Goal: Information Seeking & Learning: Understand process/instructions

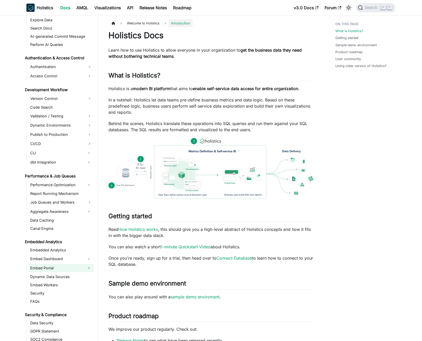
click at [60, 265] on link "Embed Portal" at bounding box center [57, 268] width 56 height 8
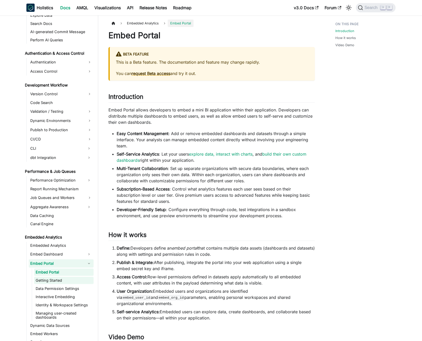
click at [67, 278] on link "Getting Started" at bounding box center [64, 280] width 60 height 7
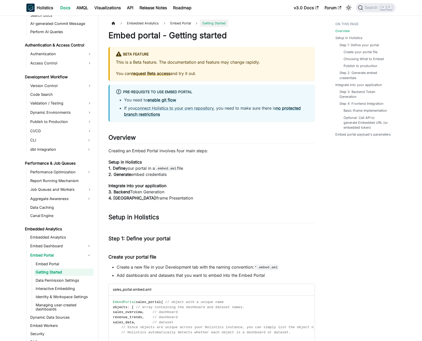
click at [165, 153] on p "Creating an Embed Portal involves four main steps:" at bounding box center [211, 150] width 206 height 6
click at [161, 152] on p "Creating an Embed Portal involves four main steps:" at bounding box center [211, 150] width 206 height 6
click at [184, 63] on p "This is a Beta feature. The documentation and feature may change rapidly." at bounding box center [212, 62] width 193 height 6
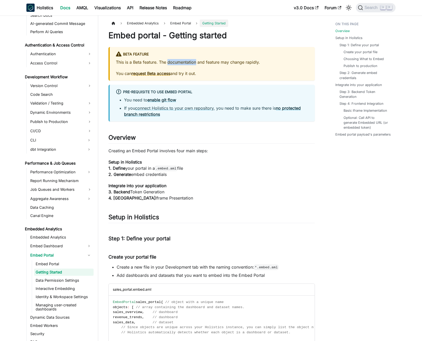
click at [184, 63] on p "This is a Beta feature. The documentation and feature may change rapidly." at bounding box center [212, 62] width 193 height 6
click at [177, 62] on p "This is a Beta feature. The documentation and feature may change rapidly." at bounding box center [212, 62] width 193 height 6
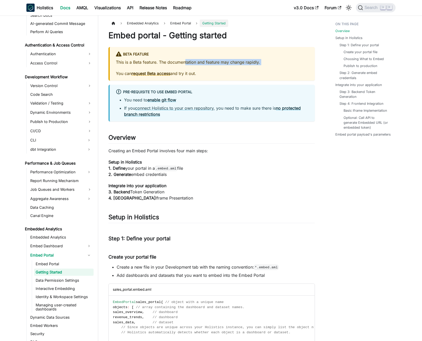
drag, startPoint x: 186, startPoint y: 64, endPoint x: 208, endPoint y: 71, distance: 23.0
click at [186, 64] on p "This is a Beta feature. The documentation and feature may change rapidly." at bounding box center [212, 62] width 193 height 6
click at [209, 72] on p "You can request Beta access and try it out." at bounding box center [212, 73] width 193 height 6
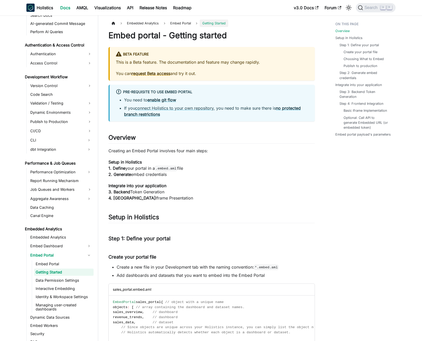
click at [213, 72] on p "You can request Beta access and try it out." at bounding box center [212, 73] width 193 height 6
